Goal: Task Accomplishment & Management: Use online tool/utility

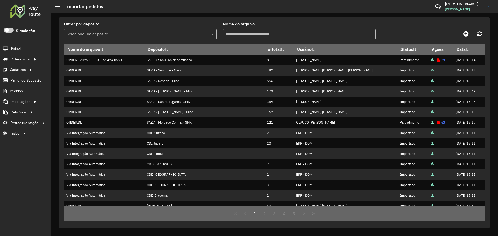
click at [19, 10] on div at bounding box center [25, 10] width 31 height 13
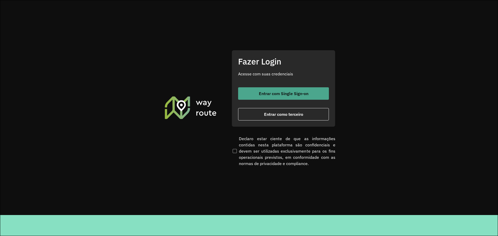
click at [260, 90] on button "Entrar com Single Sign-on" at bounding box center [283, 93] width 91 height 12
